Goal: Find specific page/section: Find specific page/section

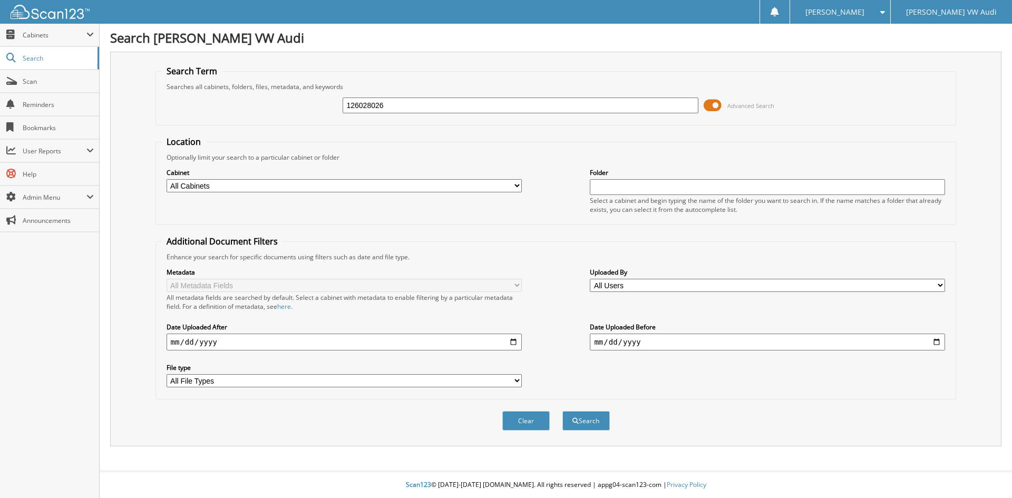
type input "126028026"
click at [562, 411] on button "Search" at bounding box center [585, 420] width 47 height 19
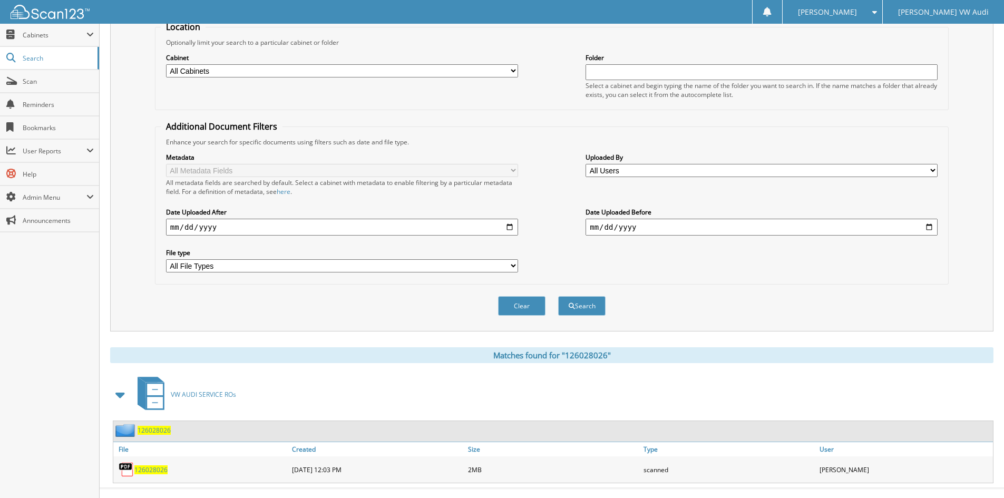
scroll to position [132, 0]
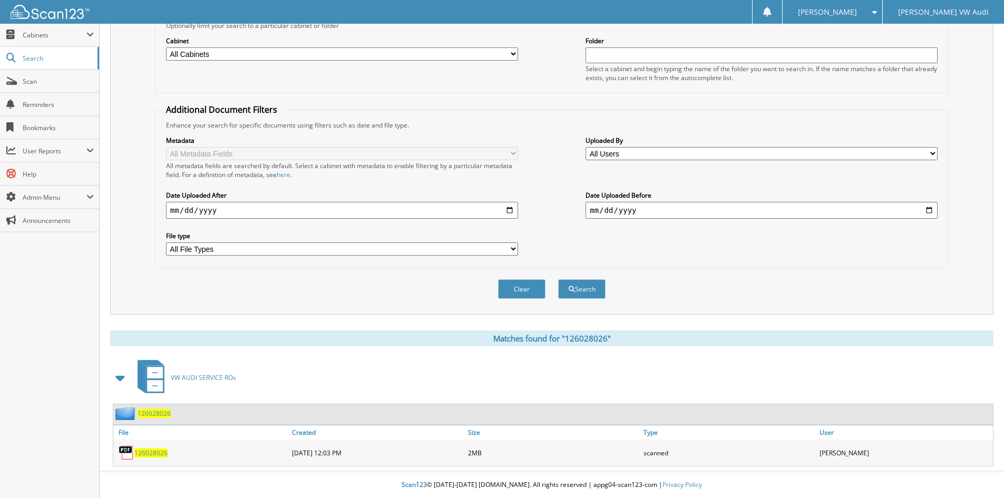
click at [159, 449] on span "126028026" at bounding box center [150, 452] width 33 height 9
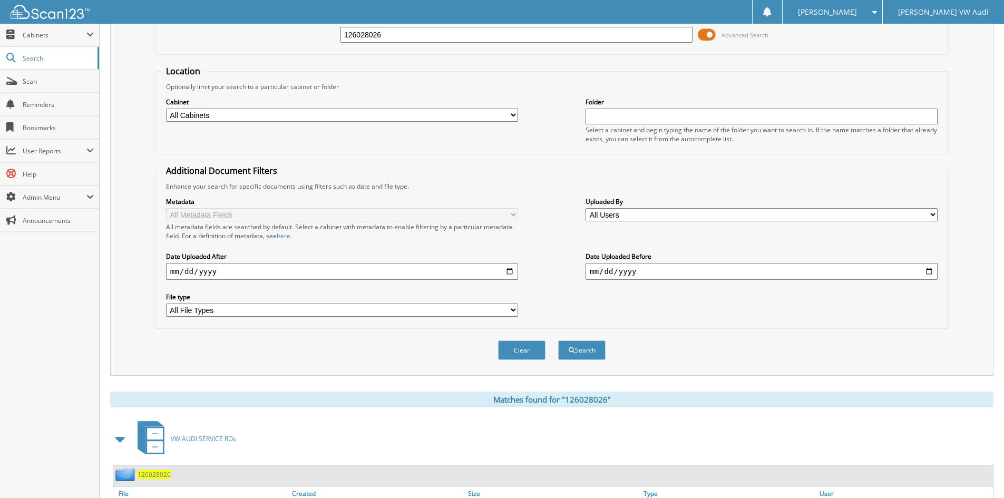
scroll to position [0, 0]
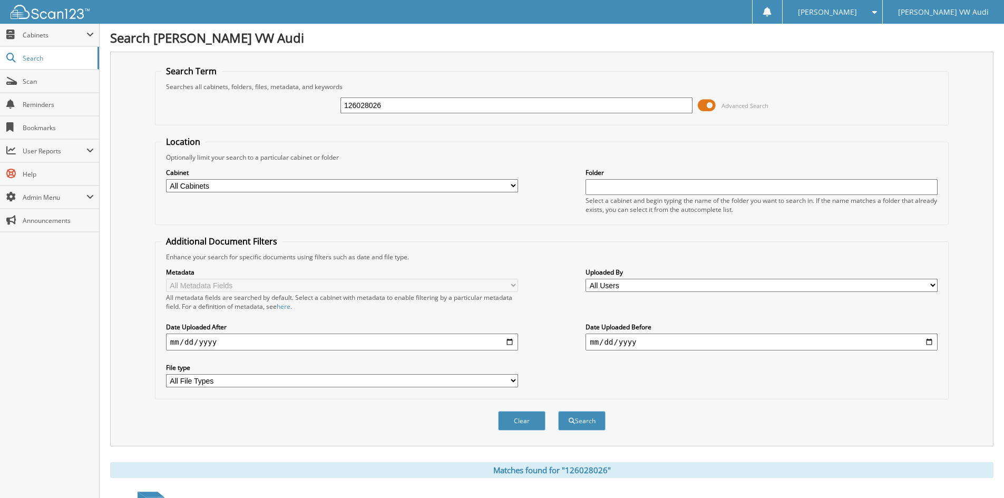
click at [400, 109] on input "126028026" at bounding box center [516, 105] width 352 height 16
type input "126025968"
click at [558, 411] on button "Search" at bounding box center [581, 420] width 47 height 19
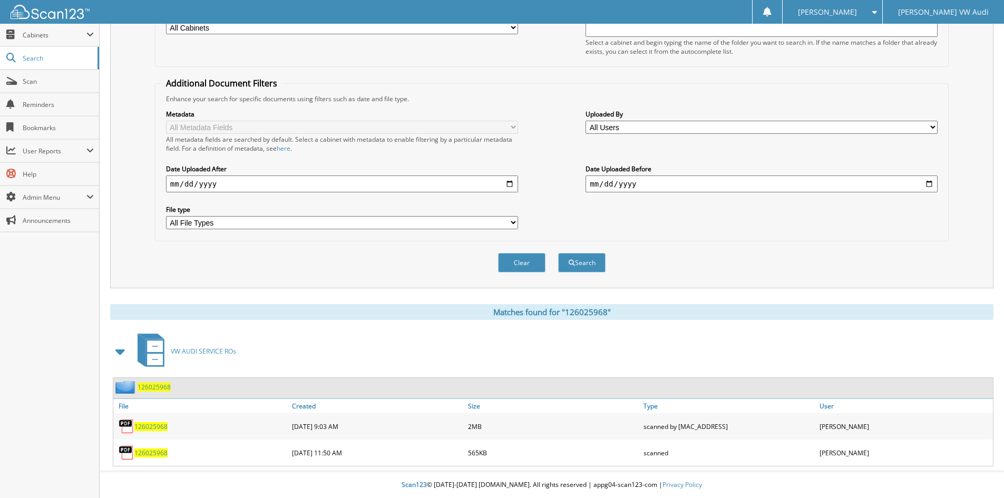
scroll to position [159, 0]
click at [148, 424] on span "126025968" at bounding box center [150, 426] width 33 height 9
click at [152, 423] on span "126025968" at bounding box center [150, 426] width 33 height 9
click at [148, 424] on span "126025968" at bounding box center [150, 426] width 33 height 9
click at [147, 423] on span "126025968" at bounding box center [150, 426] width 33 height 9
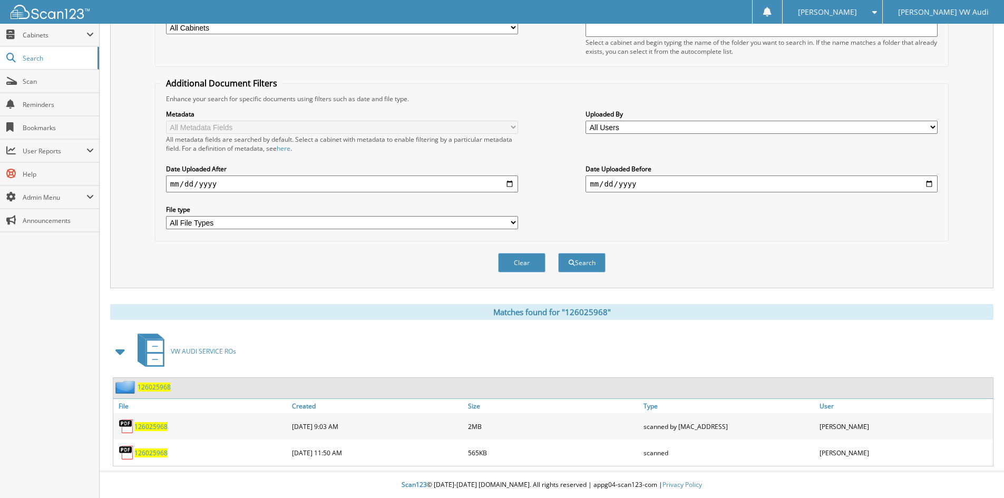
scroll to position [0, 0]
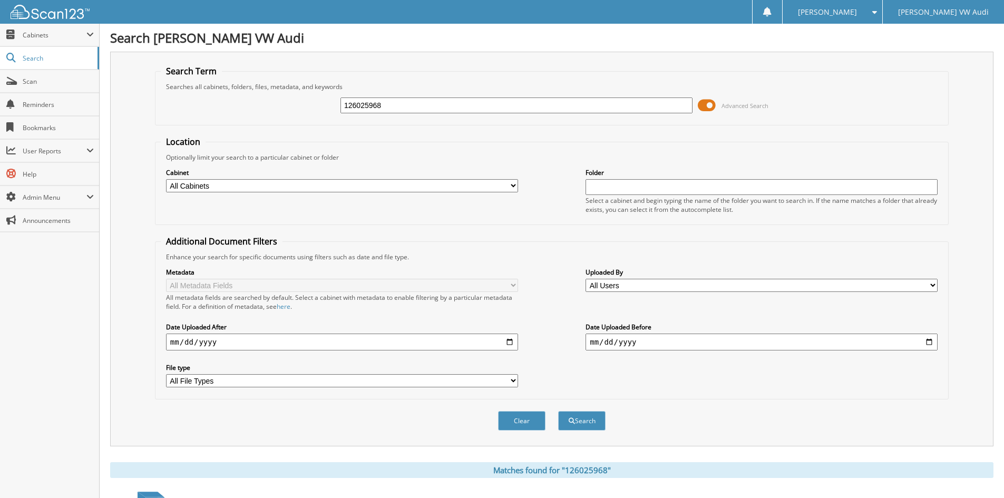
click at [407, 101] on input "126025968" at bounding box center [516, 105] width 352 height 16
type input "126028152"
click at [558, 411] on button "Search" at bounding box center [581, 420] width 47 height 19
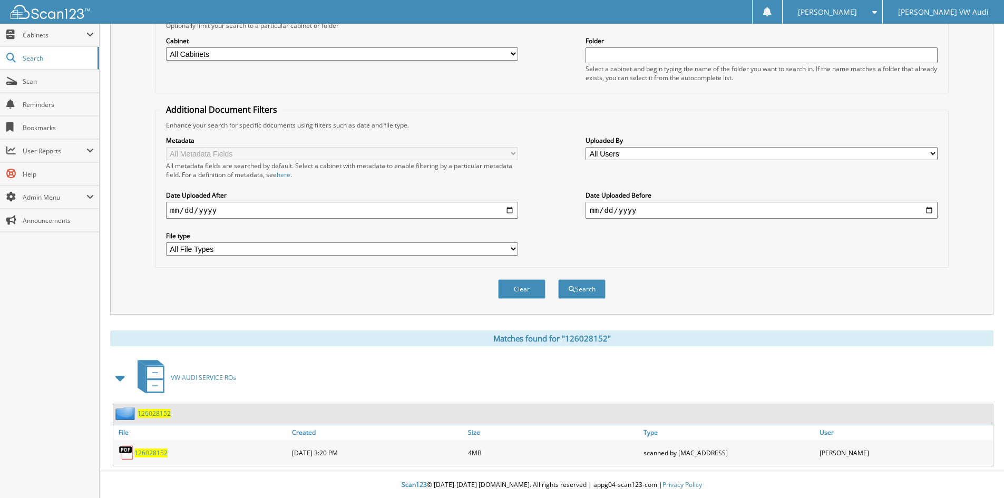
click at [155, 448] on span "126028152" at bounding box center [150, 452] width 33 height 9
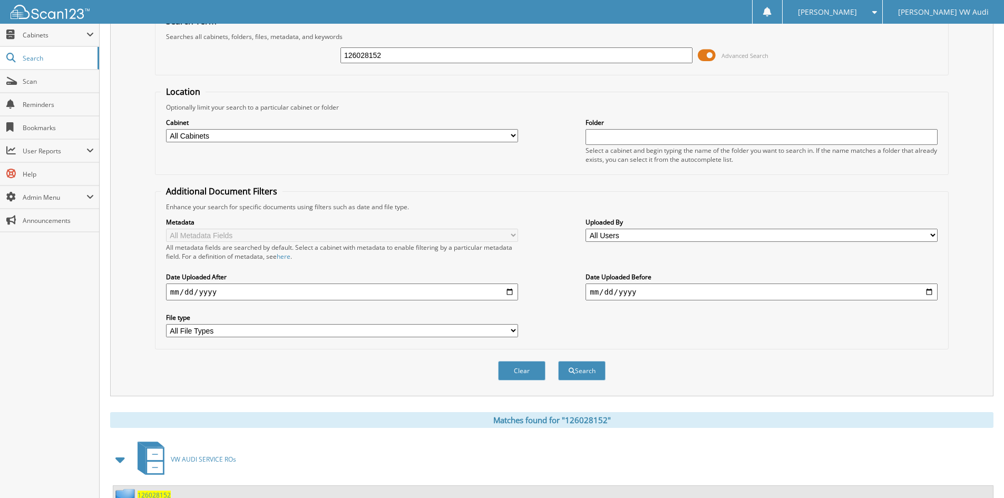
scroll to position [0, 0]
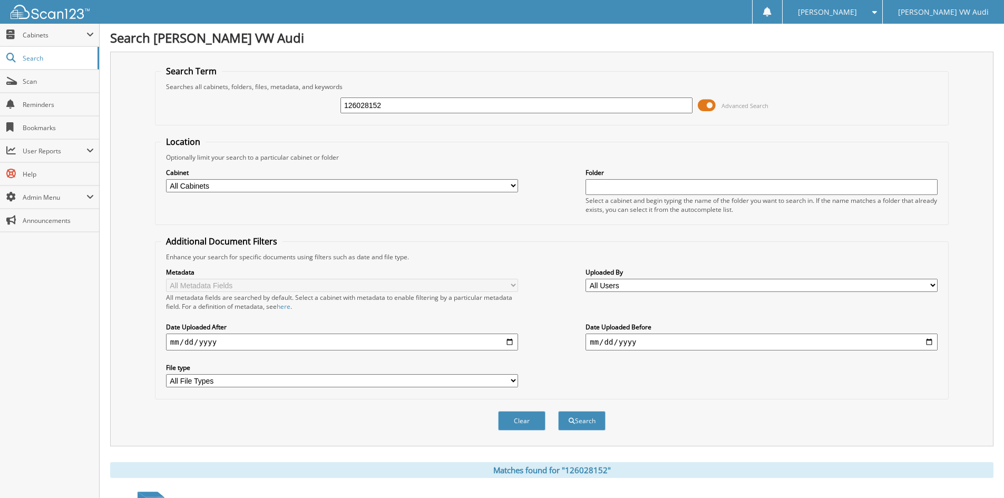
click at [387, 106] on input "126028152" at bounding box center [516, 105] width 352 height 16
type input "126027440"
click at [558, 411] on button "Search" at bounding box center [581, 420] width 47 height 19
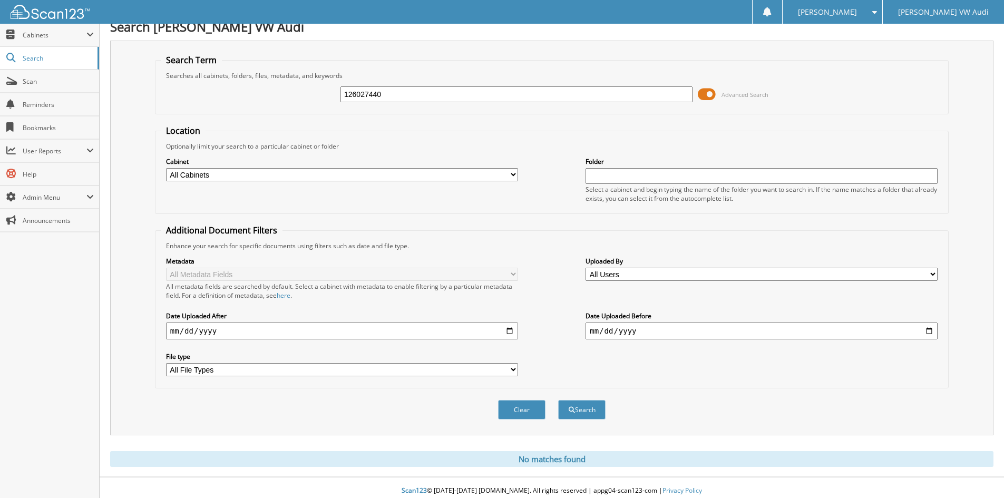
scroll to position [17, 0]
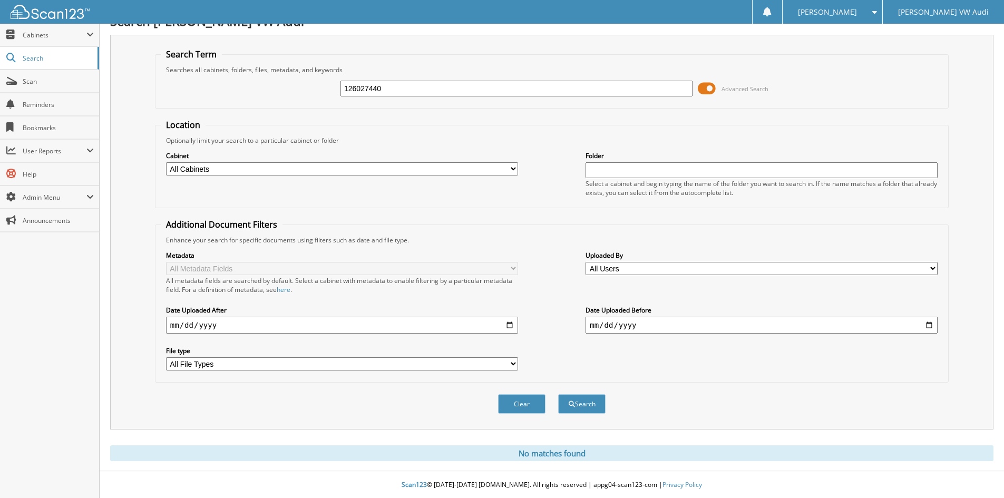
click at [416, 91] on input "126027440" at bounding box center [516, 89] width 352 height 16
click at [558, 394] on button "Search" at bounding box center [581, 403] width 47 height 19
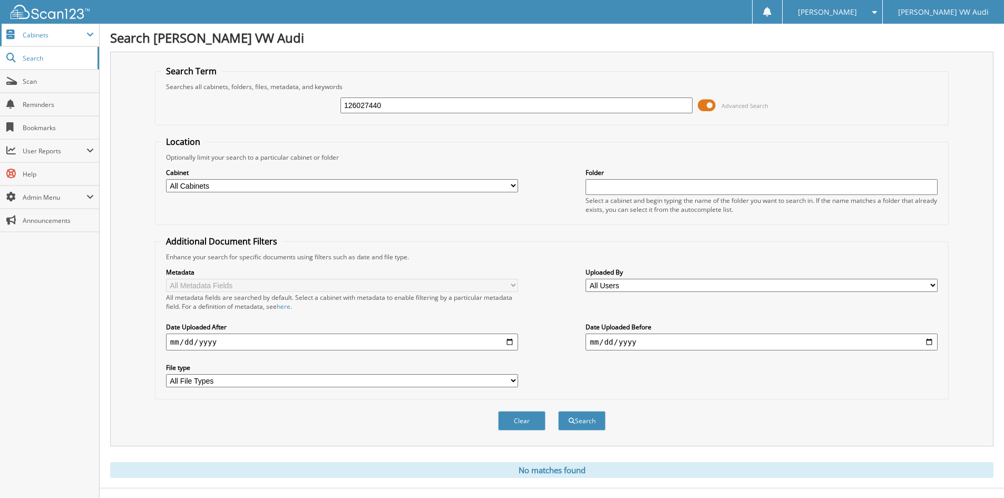
click at [60, 31] on span "Cabinets" at bounding box center [55, 35] width 64 height 9
click at [88, 30] on span "Cabinets" at bounding box center [49, 35] width 99 height 23
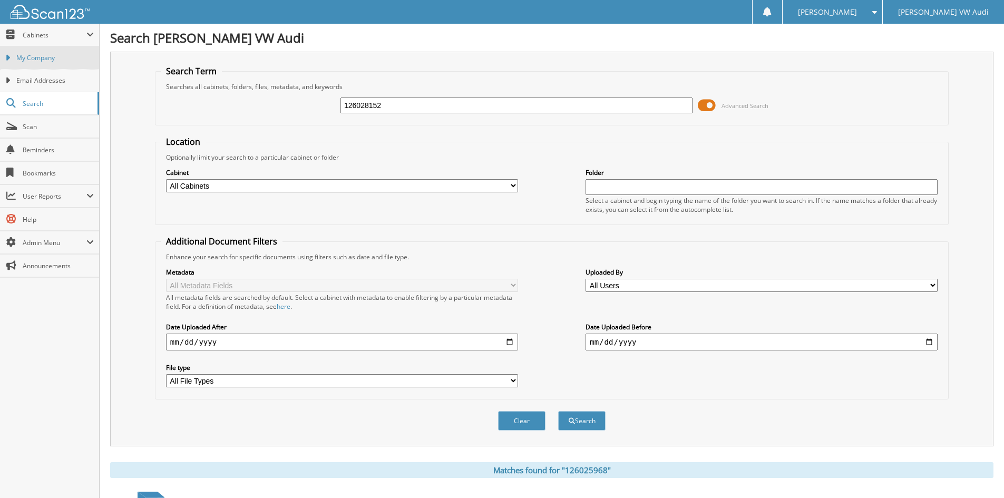
click at [28, 50] on link "My Company" at bounding box center [49, 57] width 99 height 23
